Goal: Task Accomplishment & Management: Complete application form

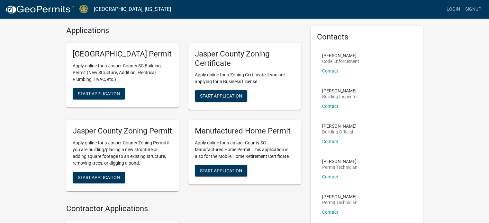
scroll to position [19, 0]
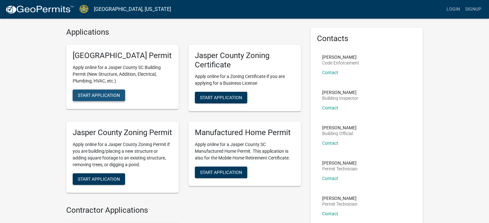
click at [106, 98] on span "Start Application" at bounding box center [99, 95] width 42 height 5
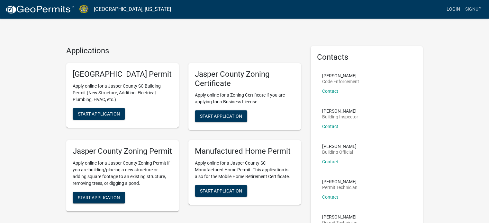
click at [451, 8] on link "Login" at bounding box center [453, 9] width 19 height 12
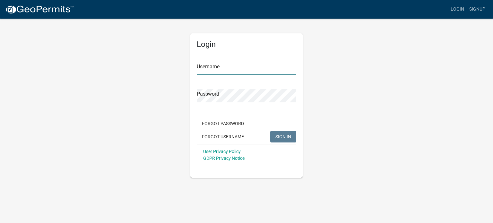
type input "RobertHeuser"
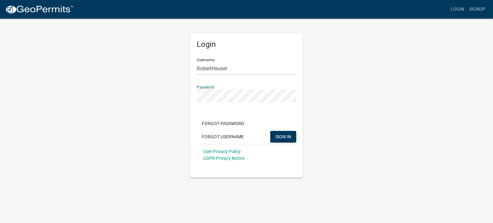
click at [337, 122] on div "Login Username RobertHeuser Password Forgot Password Forgot Username SIGN IN Us…" at bounding box center [247, 98] width 366 height 160
click at [280, 136] on span "SIGN IN" at bounding box center [284, 136] width 16 height 5
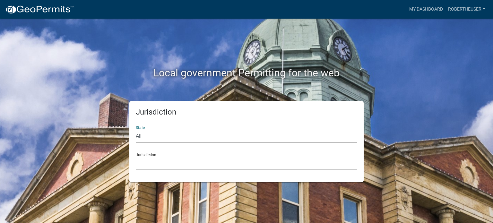
click at [248, 132] on select "All [US_STATE] [US_STATE] [US_STATE] [US_STATE] [US_STATE] [US_STATE] [US_STATE…" at bounding box center [247, 136] width 222 height 13
select select "[US_STATE]"
click at [136, 130] on select "All [US_STATE] [US_STATE] [US_STATE] [US_STATE] [US_STATE] [US_STATE] [US_STATE…" at bounding box center [247, 136] width 222 height 13
click at [154, 162] on select "[GEOGRAPHIC_DATA], [US_STATE] [GEOGRAPHIC_DATA], [US_STATE]" at bounding box center [247, 163] width 222 height 13
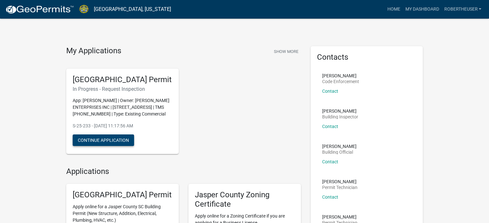
click at [107, 146] on button "Continue Application" at bounding box center [103, 141] width 61 height 12
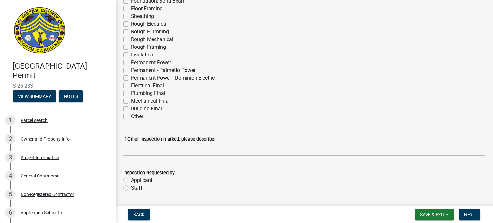
scroll to position [96, 0]
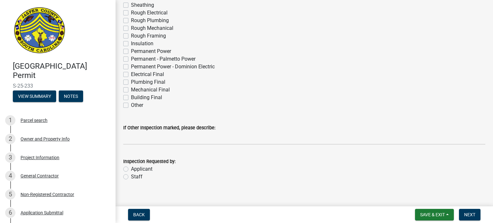
click at [131, 168] on label "Applicant" at bounding box center [142, 169] width 22 height 8
click at [131, 168] on input "Applicant" at bounding box center [133, 167] width 4 height 4
radio input "true"
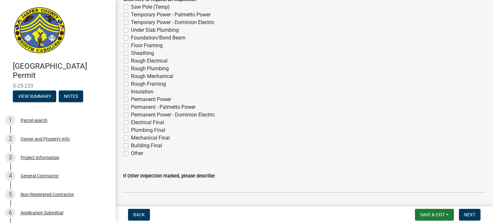
scroll to position [32, 0]
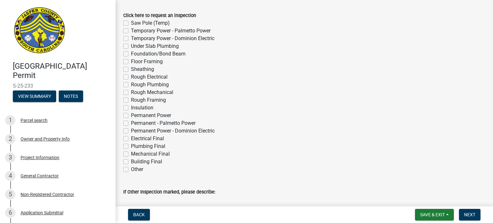
click at [131, 161] on label "Building Final" at bounding box center [146, 162] width 31 height 8
click at [131, 161] on input "Building Final" at bounding box center [133, 160] width 4 height 4
checkbox input "true"
checkbox input "false"
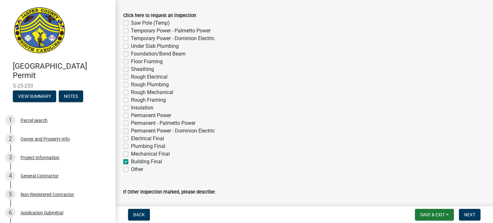
checkbox input "false"
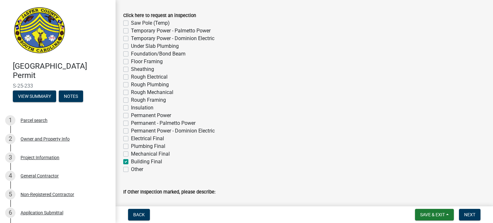
checkbox input "false"
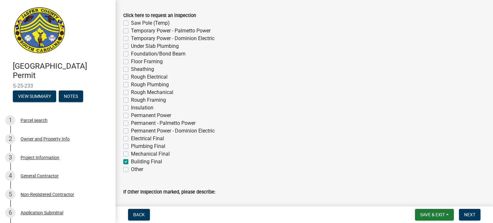
checkbox input "false"
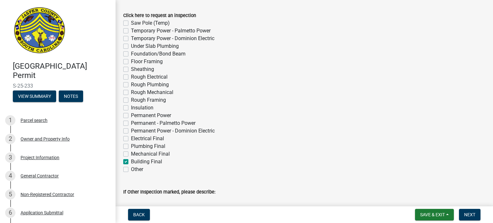
checkbox input "false"
checkbox input "true"
checkbox input "false"
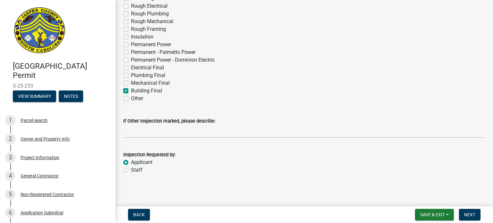
scroll to position [104, 0]
click at [131, 66] on label "Electrical Final" at bounding box center [147, 67] width 33 height 8
click at [131, 66] on input "Electrical Final" at bounding box center [133, 65] width 4 height 4
checkbox input "true"
checkbox input "false"
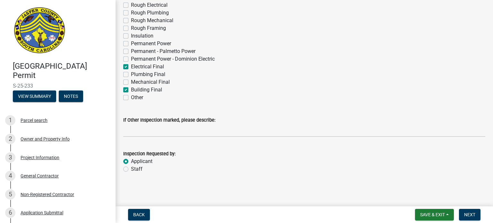
checkbox input "false"
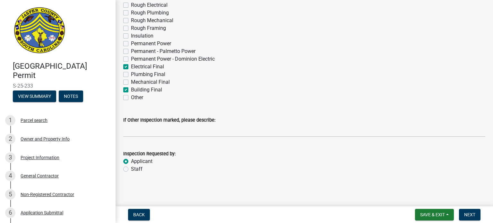
checkbox input "false"
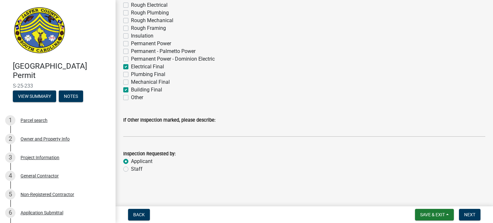
checkbox input "false"
checkbox input "true"
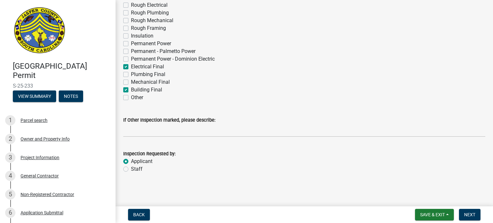
checkbox input "false"
checkbox input "true"
checkbox input "false"
click at [131, 66] on label "Electrical Final" at bounding box center [147, 67] width 33 height 8
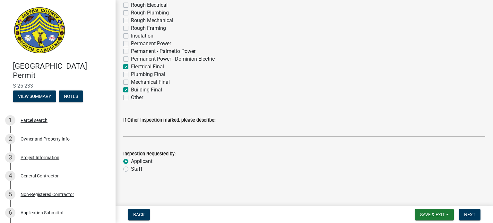
click at [131, 66] on input "Electrical Final" at bounding box center [133, 65] width 4 height 4
checkbox input "false"
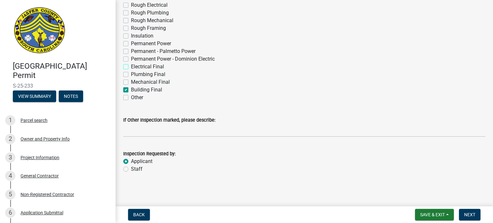
checkbox input "false"
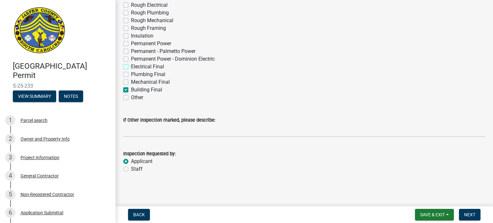
checkbox input "false"
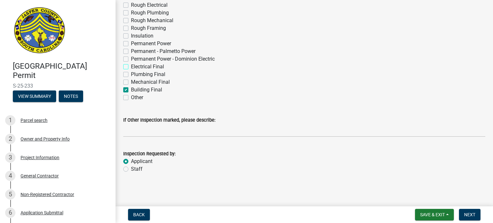
checkbox input "false"
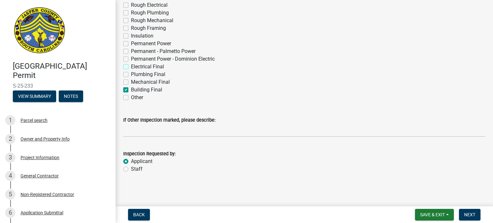
checkbox input "true"
checkbox input "false"
click at [131, 66] on label "Electrical Final" at bounding box center [147, 67] width 33 height 8
click at [131, 66] on input "Electrical Final" at bounding box center [133, 65] width 4 height 4
checkbox input "true"
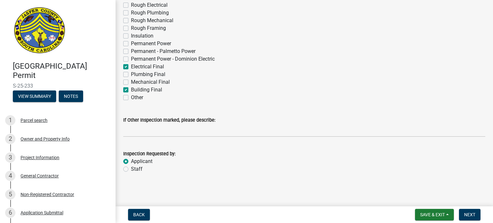
checkbox input "false"
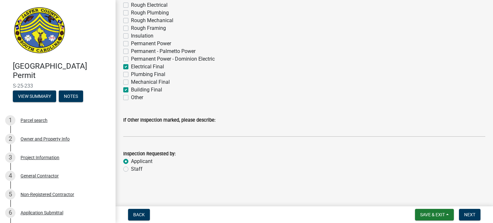
checkbox input "false"
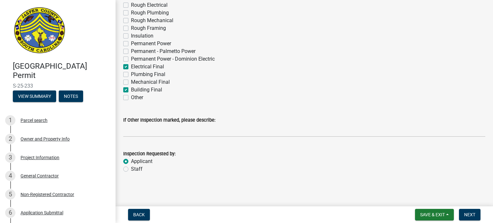
checkbox input "false"
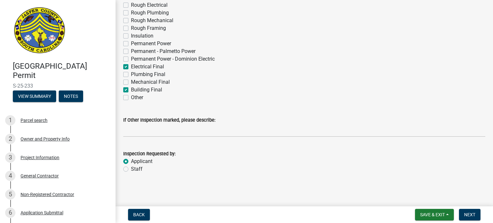
checkbox input "true"
checkbox input "false"
checkbox input "true"
checkbox input "false"
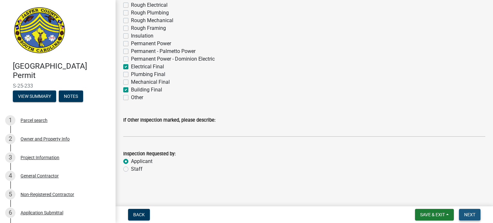
click at [468, 216] on span "Next" at bounding box center [470, 214] width 11 height 5
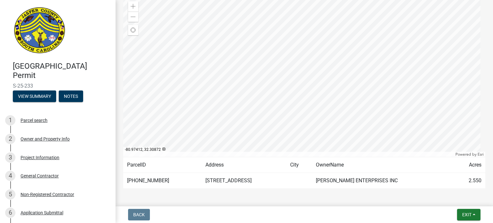
scroll to position [111, 0]
